Goal: Information Seeking & Learning: Learn about a topic

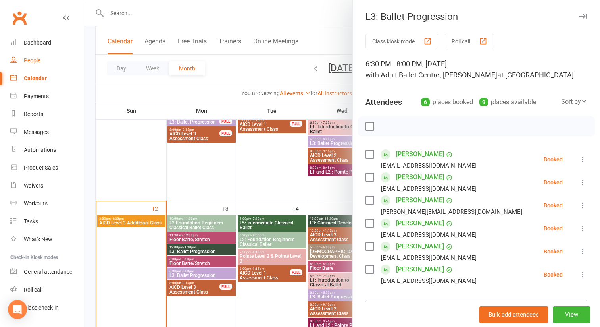
click at [31, 62] on div "People" at bounding box center [32, 60] width 17 height 6
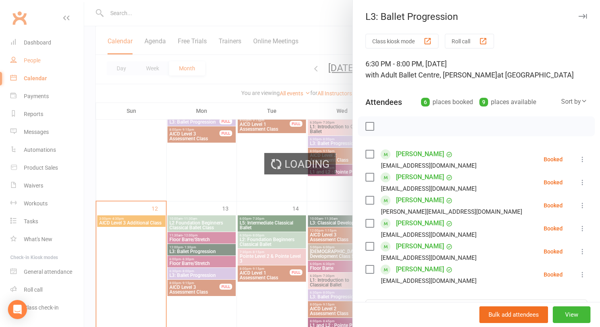
select select "100"
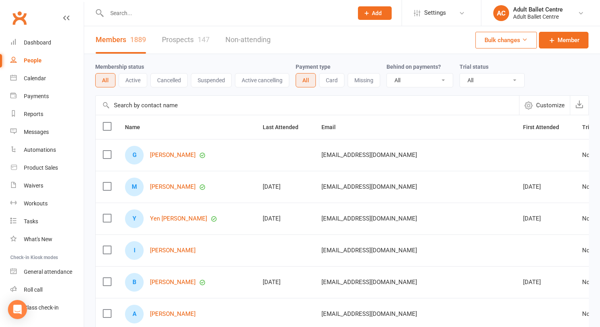
click at [130, 16] on input "text" at bounding box center [225, 13] width 243 height 11
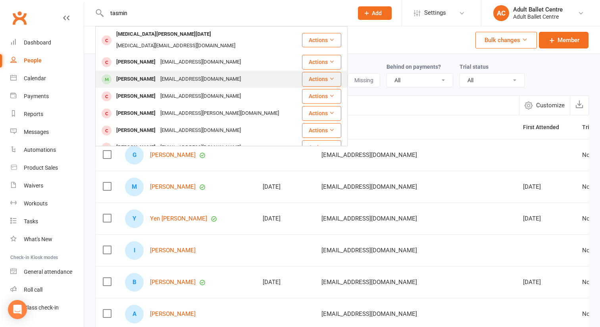
type input "tasmin"
click at [144, 73] on div "Tamsin Magnay" at bounding box center [136, 79] width 44 height 12
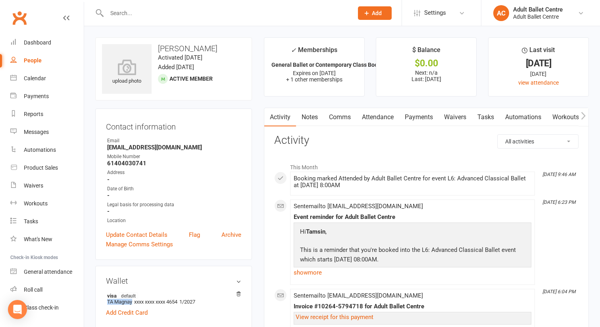
drag, startPoint x: 132, startPoint y: 300, endPoint x: 102, endPoint y: 300, distance: 30.6
click at [102, 300] on div "Wallet visa default TA Magnay xxxx xxxx xxxx 4654 1/2027 Add Credit Card" at bounding box center [173, 297] width 157 height 62
copy li "TA Magnay"
drag, startPoint x: 220, startPoint y: 49, endPoint x: 158, endPoint y: 48, distance: 61.5
click at [158, 48] on h3 "Tamsin Magnay" at bounding box center [173, 48] width 143 height 9
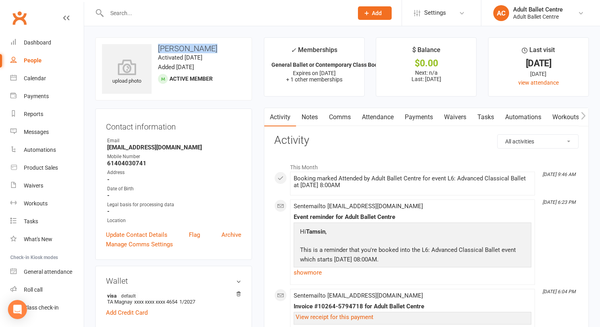
copy h3 "Tamsin Magnay"
drag, startPoint x: 187, startPoint y: 148, endPoint x: 94, endPoint y: 148, distance: 92.5
copy strong "tamsin.magnay@gmail.com"
click at [34, 40] on div "Dashboard" at bounding box center [37, 42] width 27 height 6
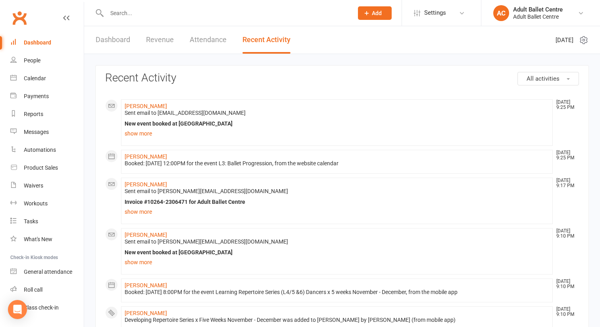
click at [256, 40] on link "Recent Activity" at bounding box center [266, 39] width 48 height 27
click at [29, 97] on div "Payments" at bounding box center [36, 96] width 25 height 6
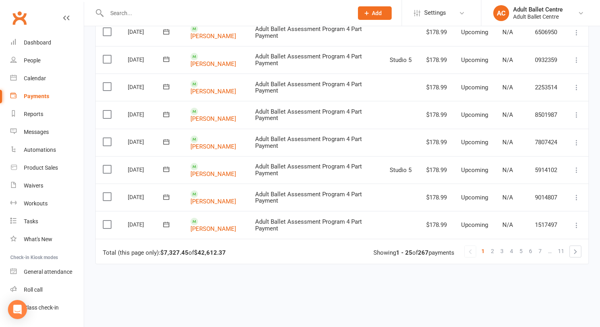
scroll to position [577, 0]
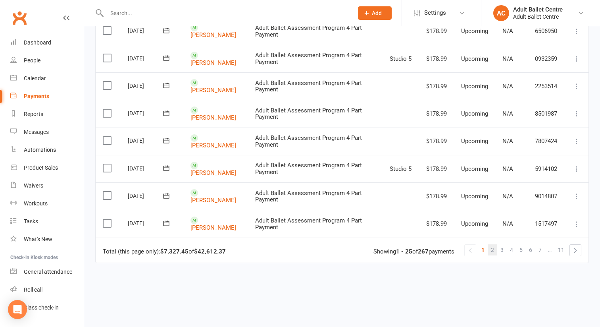
click at [495, 249] on link "2" at bounding box center [493, 249] width 10 height 11
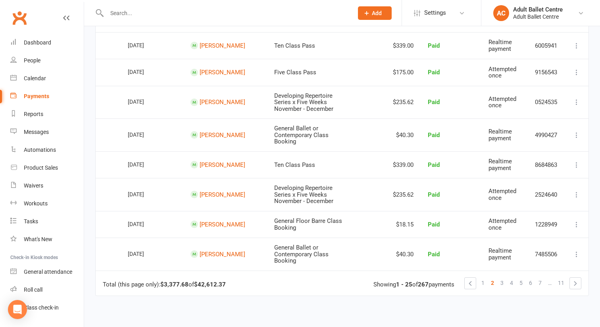
scroll to position [659, 0]
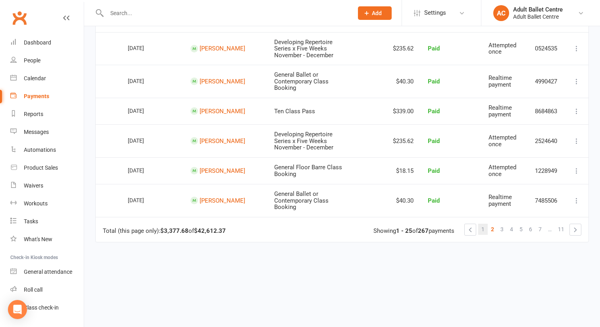
click at [481, 223] on link "1" at bounding box center [483, 228] width 10 height 11
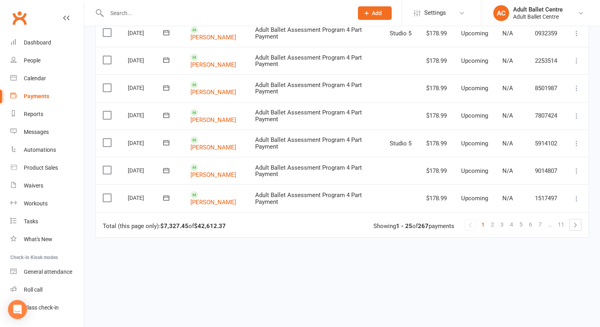
scroll to position [603, 0]
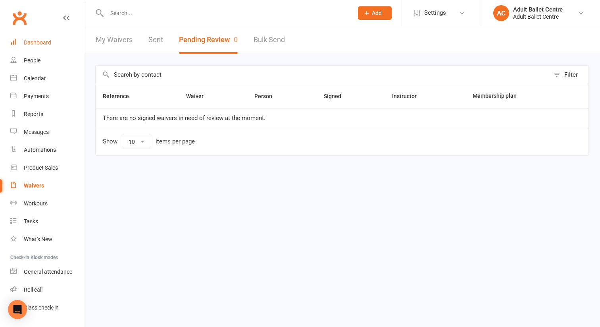
click at [39, 42] on div "Dashboard" at bounding box center [37, 42] width 27 height 6
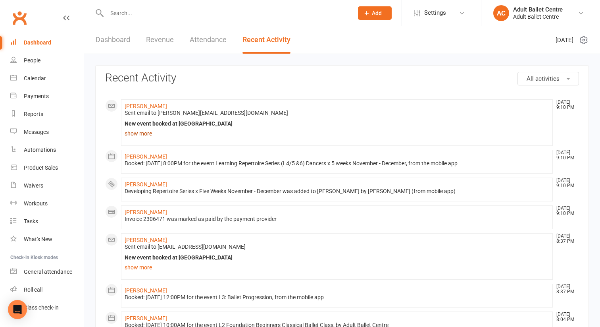
click at [142, 135] on link "show more" at bounding box center [337, 133] width 425 height 11
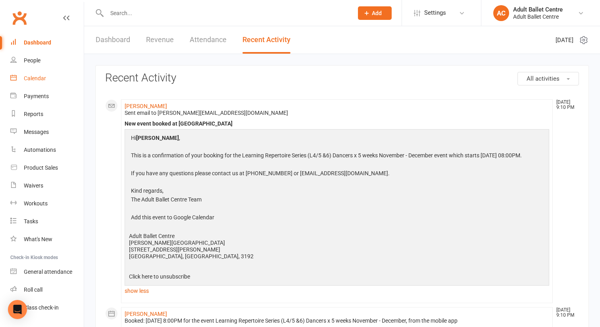
click at [32, 78] on div "Calendar" at bounding box center [35, 78] width 22 height 6
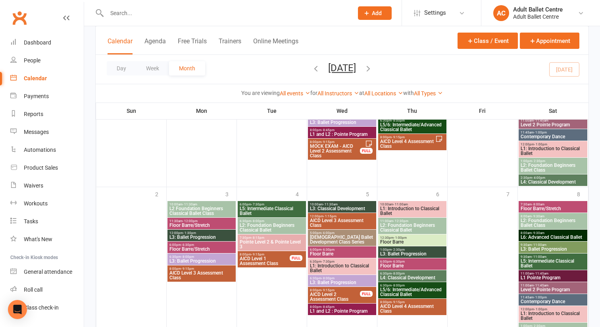
scroll to position [823, 0]
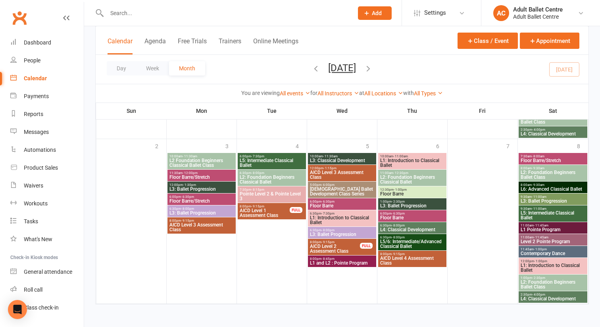
click at [373, 66] on icon "button" at bounding box center [368, 68] width 9 height 9
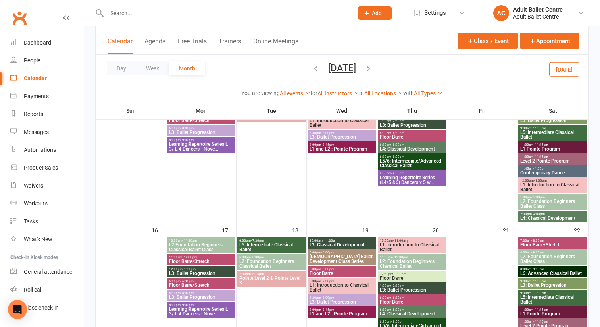
scroll to position [443, 0]
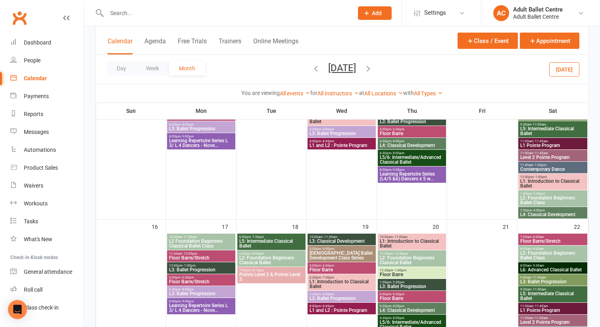
click at [410, 178] on span "Learning Repertoire Series (L4/5 &6) Dancers x 5 w..." at bounding box center [411, 176] width 65 height 10
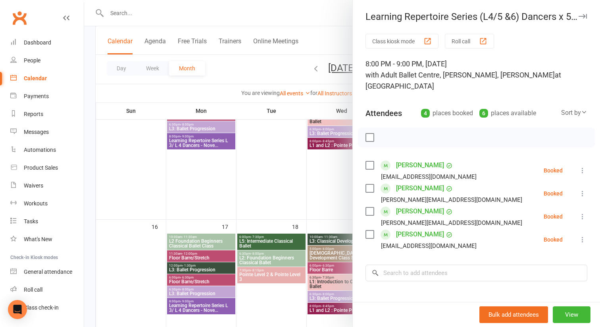
click at [402, 228] on link "[PERSON_NAME]" at bounding box center [420, 234] width 48 height 13
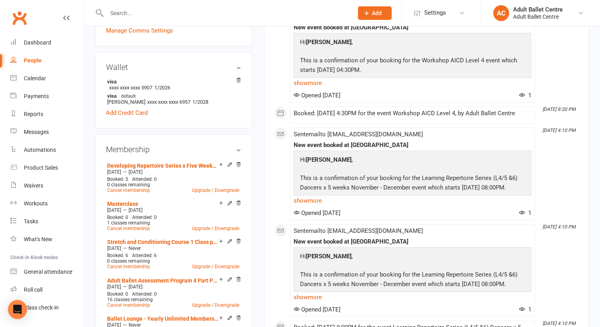
scroll to position [254, 0]
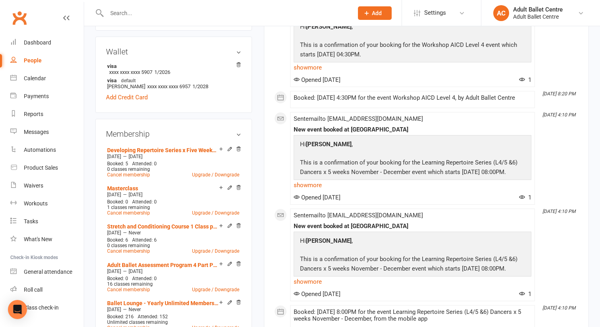
click at [92, 60] on div "upload photo [PERSON_NAME] Activated [DATE] Added [DATE] Active member [DEMOGRA…" at bounding box center [173, 277] width 169 height 987
click at [41, 61] on link "People" at bounding box center [46, 61] width 73 height 18
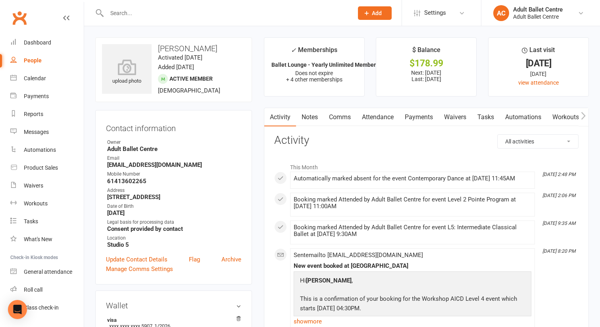
select select "100"
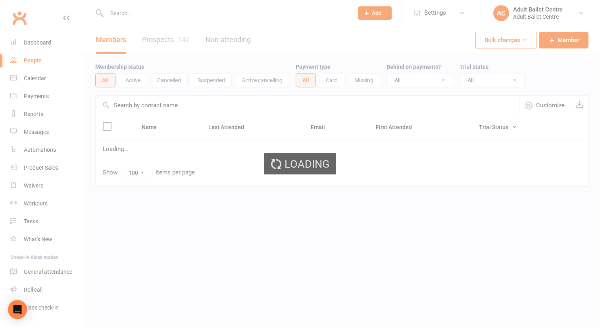
click at [36, 79] on div "Loading" at bounding box center [300, 163] width 600 height 327
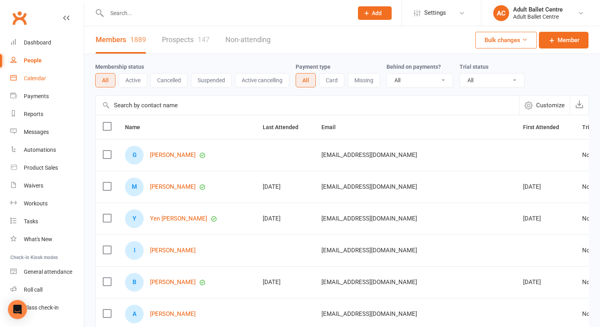
click at [35, 78] on div "Calendar" at bounding box center [35, 78] width 22 height 6
